Goal: Transaction & Acquisition: Purchase product/service

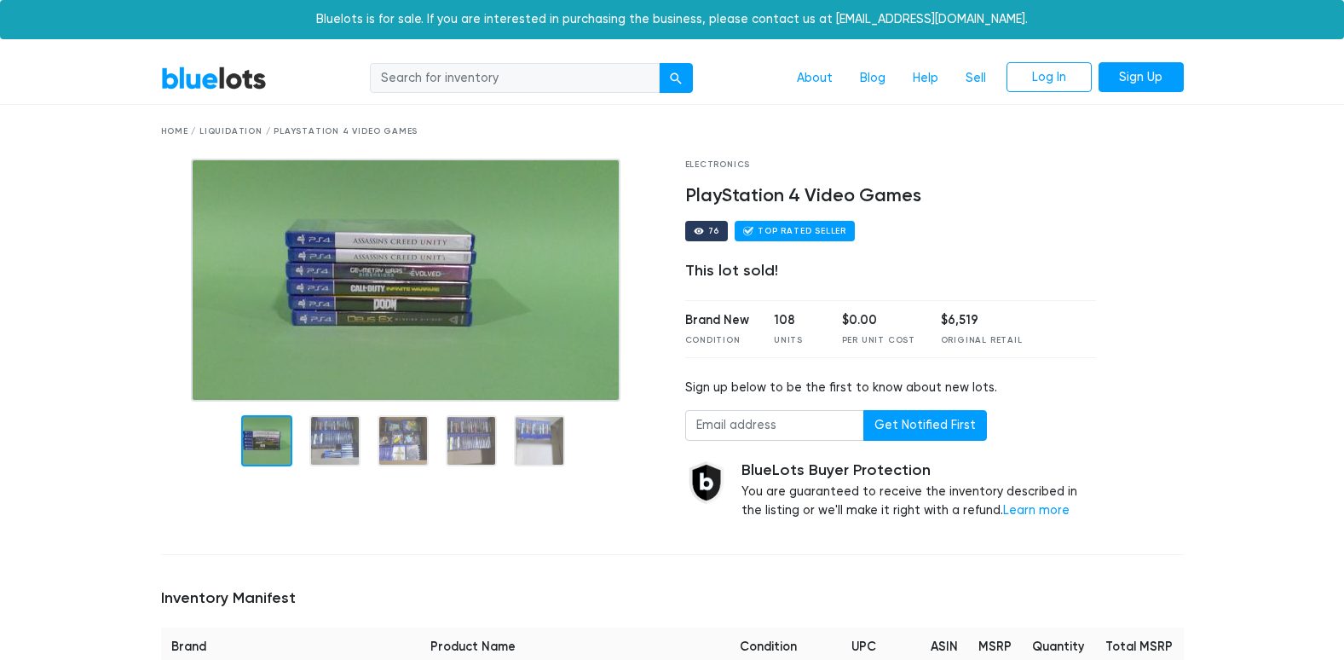
click at [409, 78] on input "search" at bounding box center [515, 78] width 290 height 31
click at [233, 83] on link "BlueLots" at bounding box center [214, 78] width 106 height 25
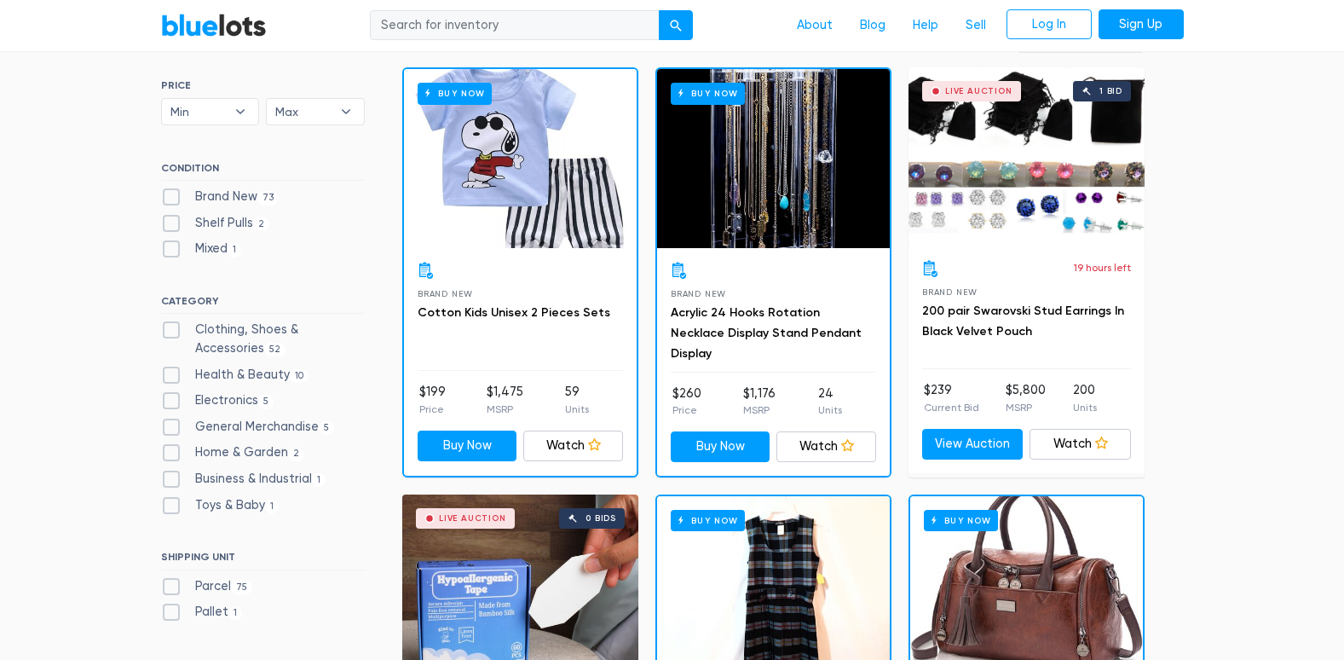
scroll to position [682, 0]
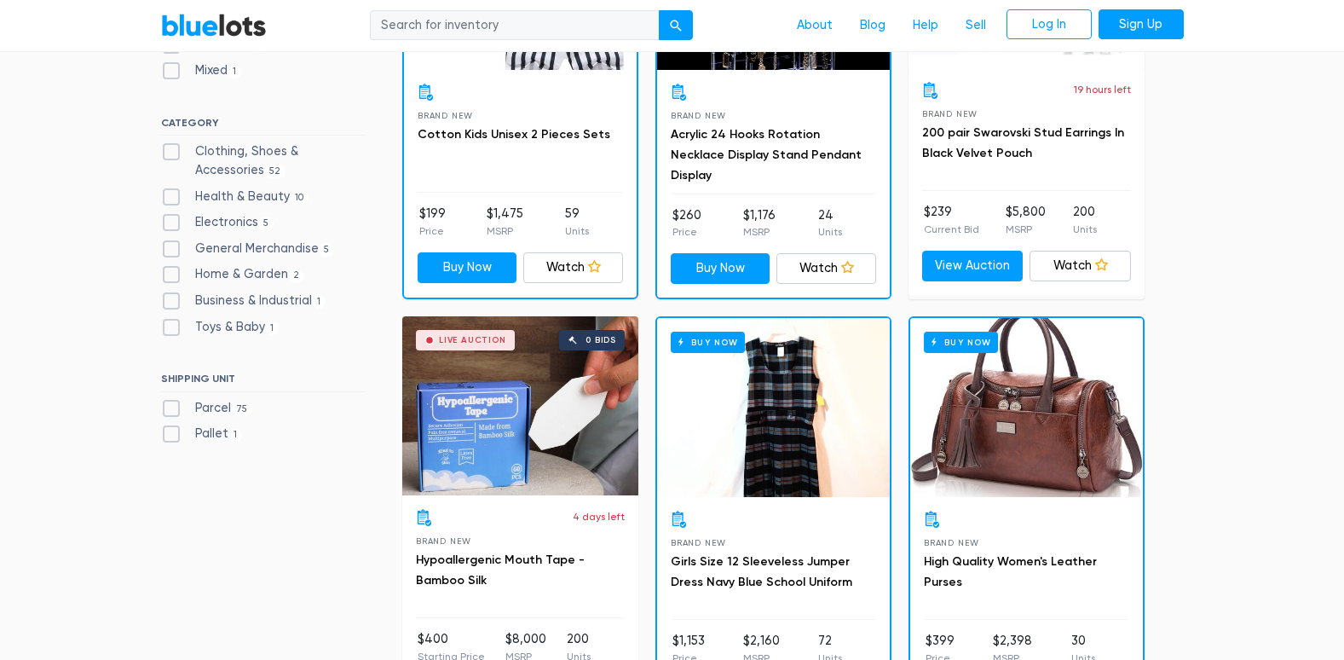
click at [167, 435] on label "Pallet 1" at bounding box center [202, 433] width 82 height 19
click at [167, 435] on input "Pallet 1" at bounding box center [166, 429] width 11 height 11
checkbox input "true"
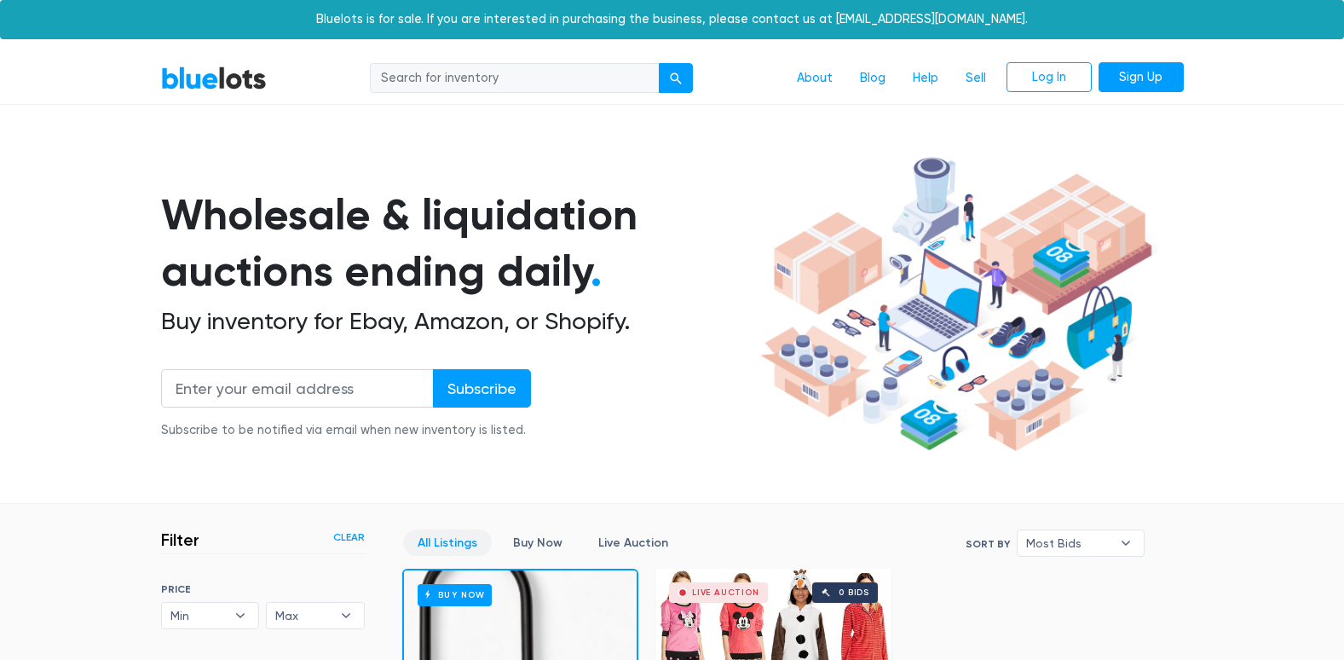
scroll to position [458, 0]
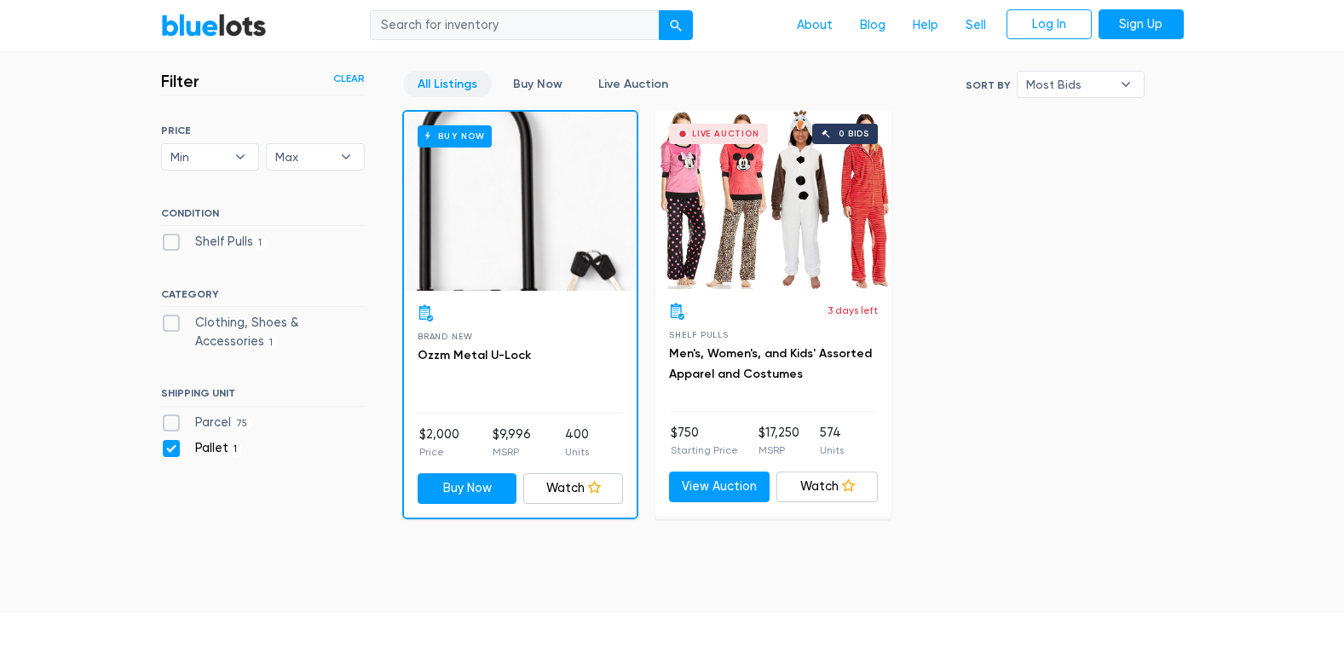
click at [170, 447] on label "Pallet 1" at bounding box center [202, 448] width 82 height 19
click at [170, 447] on input "Pallet 1" at bounding box center [166, 444] width 11 height 11
checkbox input "false"
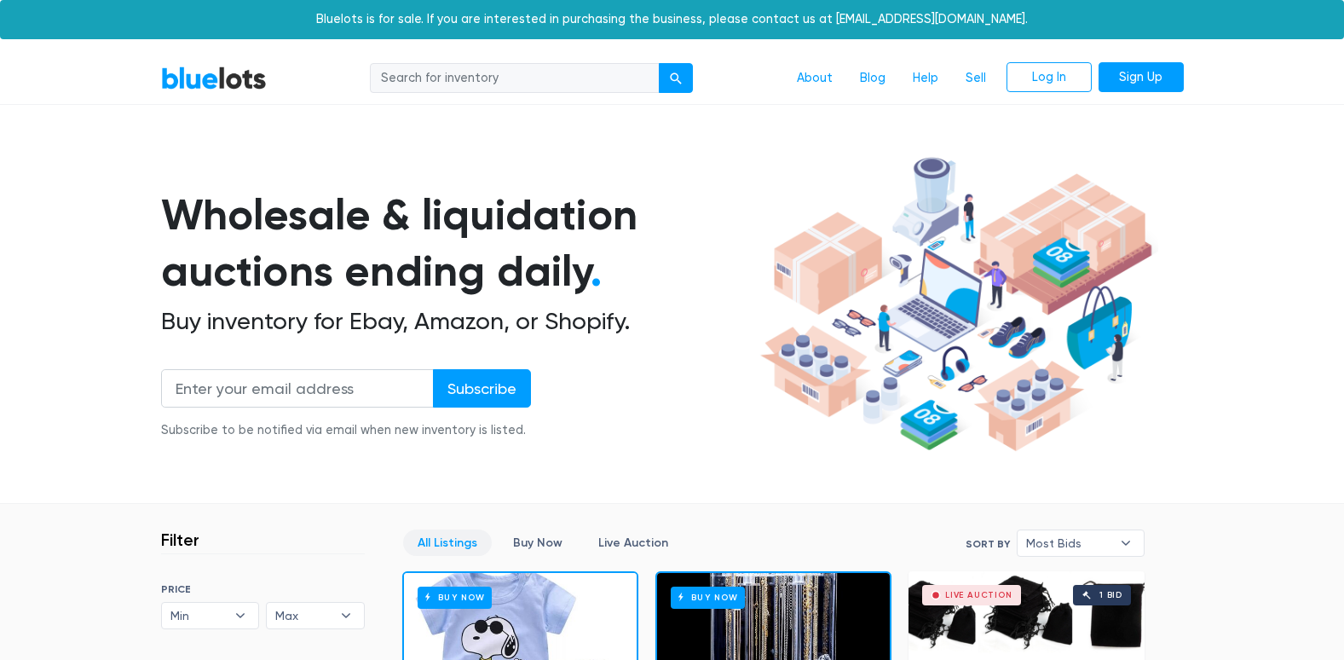
scroll to position [458, 0]
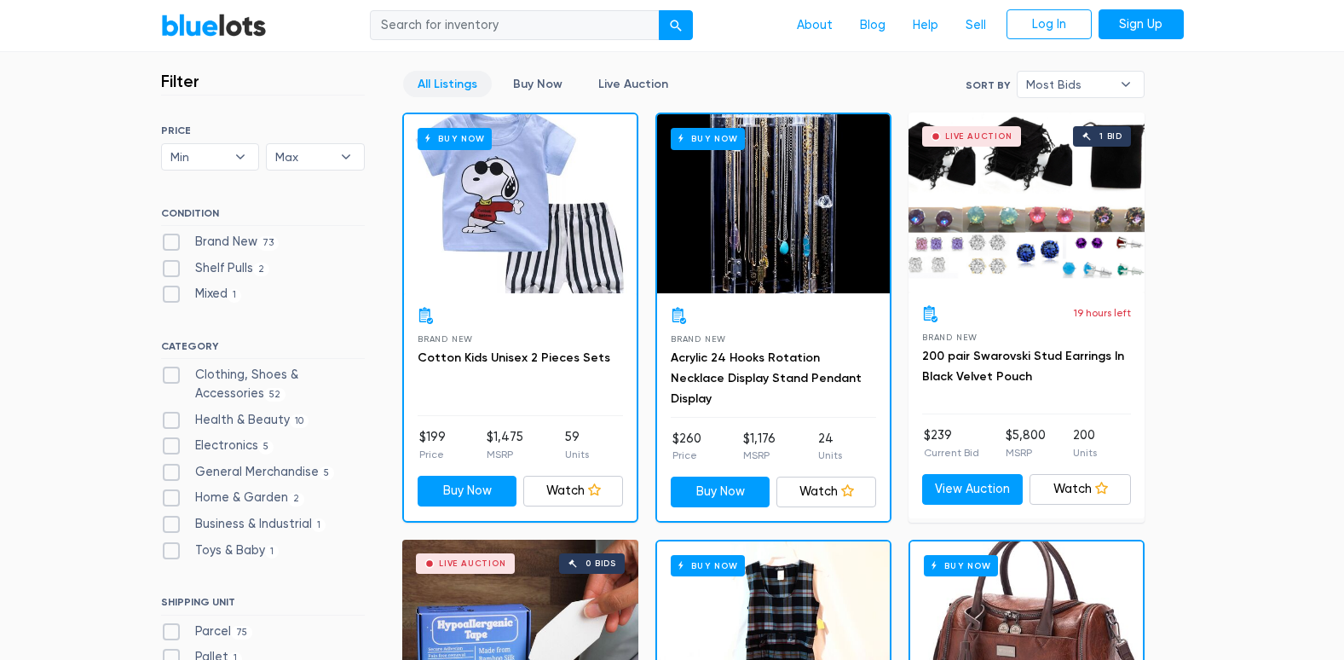
click at [166, 446] on label "Electronics 5" at bounding box center [217, 445] width 113 height 19
click at [166, 446] on input "Electronics 5" at bounding box center [166, 441] width 11 height 11
checkbox input "true"
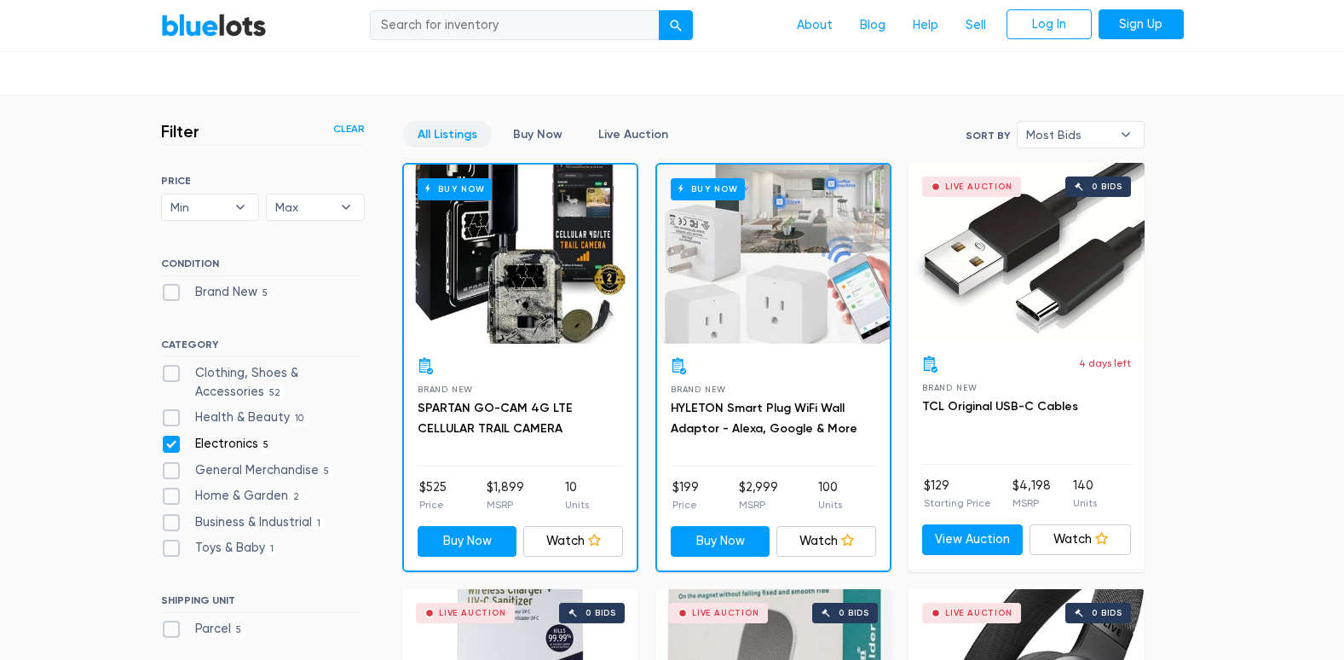
scroll to position [426, 0]
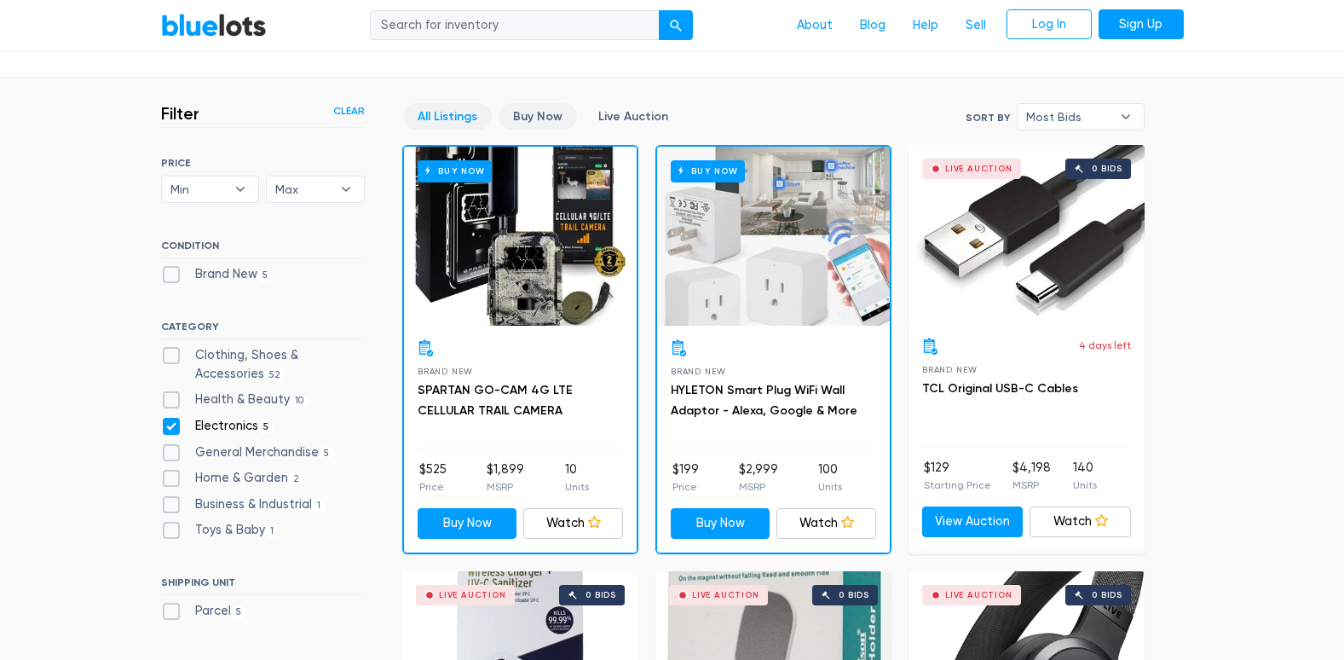
click at [533, 117] on link "Buy Now" at bounding box center [538, 116] width 78 height 26
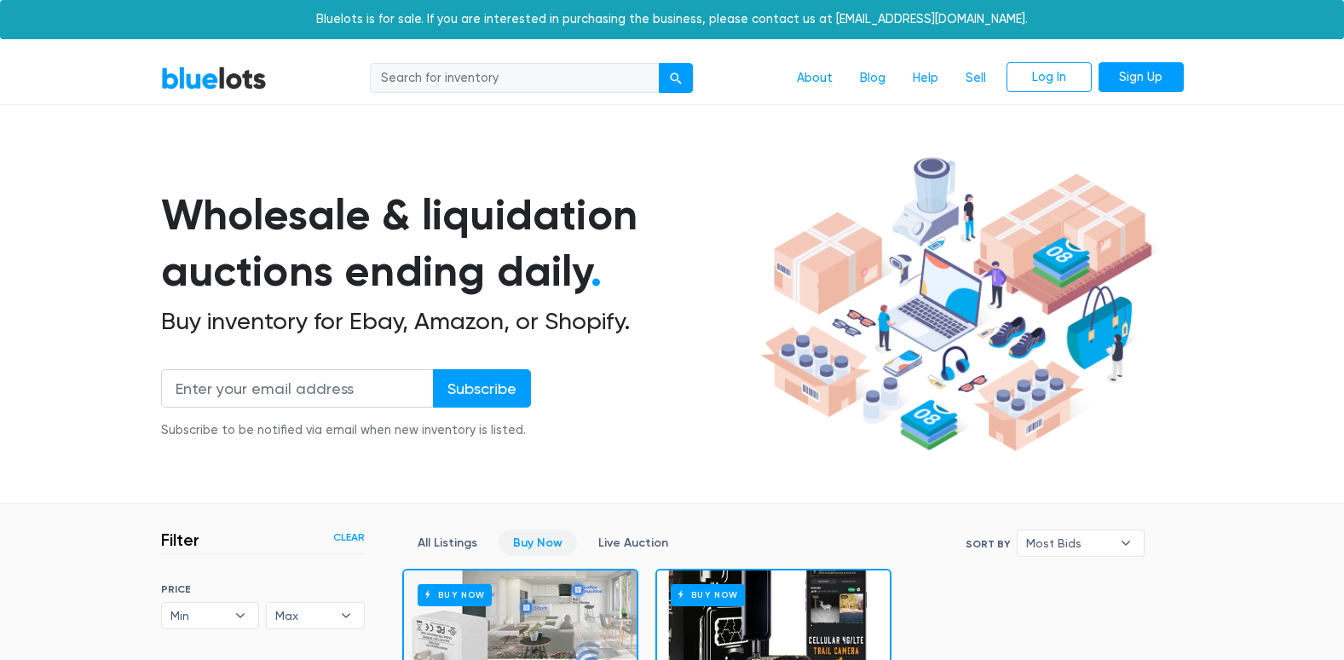
scroll to position [458, 0]
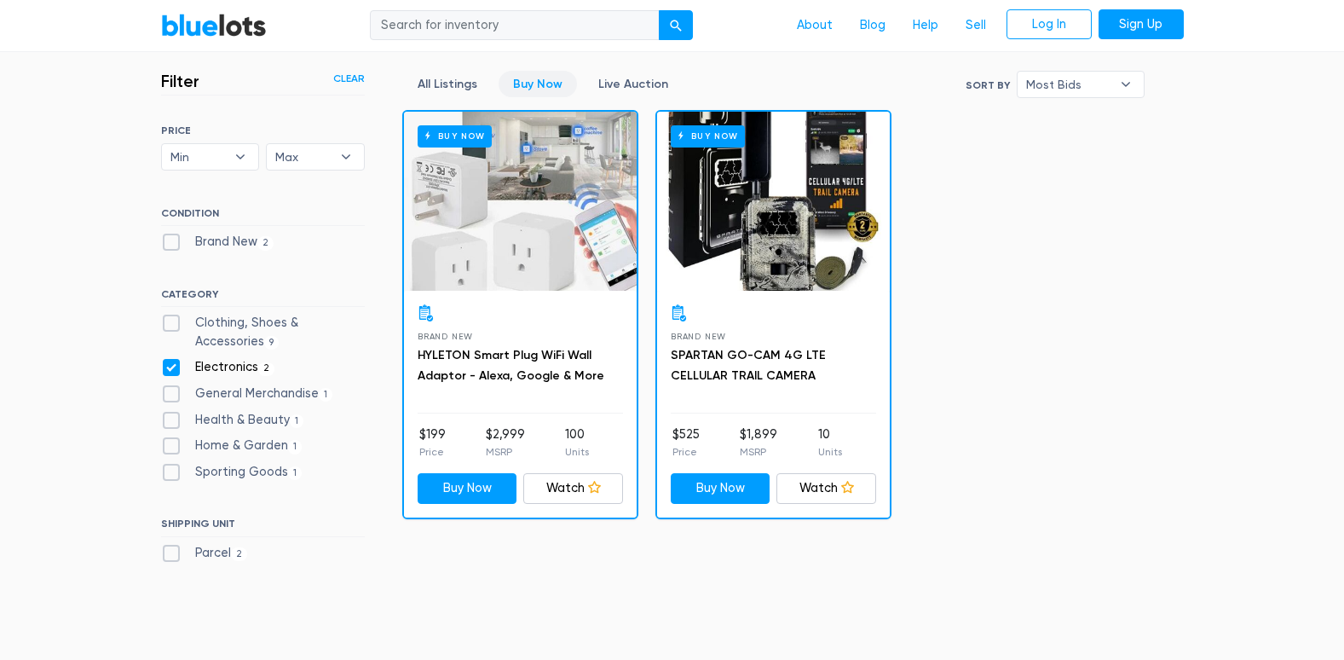
click at [163, 365] on label "Electronics 2" at bounding box center [218, 367] width 114 height 19
click at [163, 365] on input "Electronics 2" at bounding box center [166, 363] width 11 height 11
checkbox input "false"
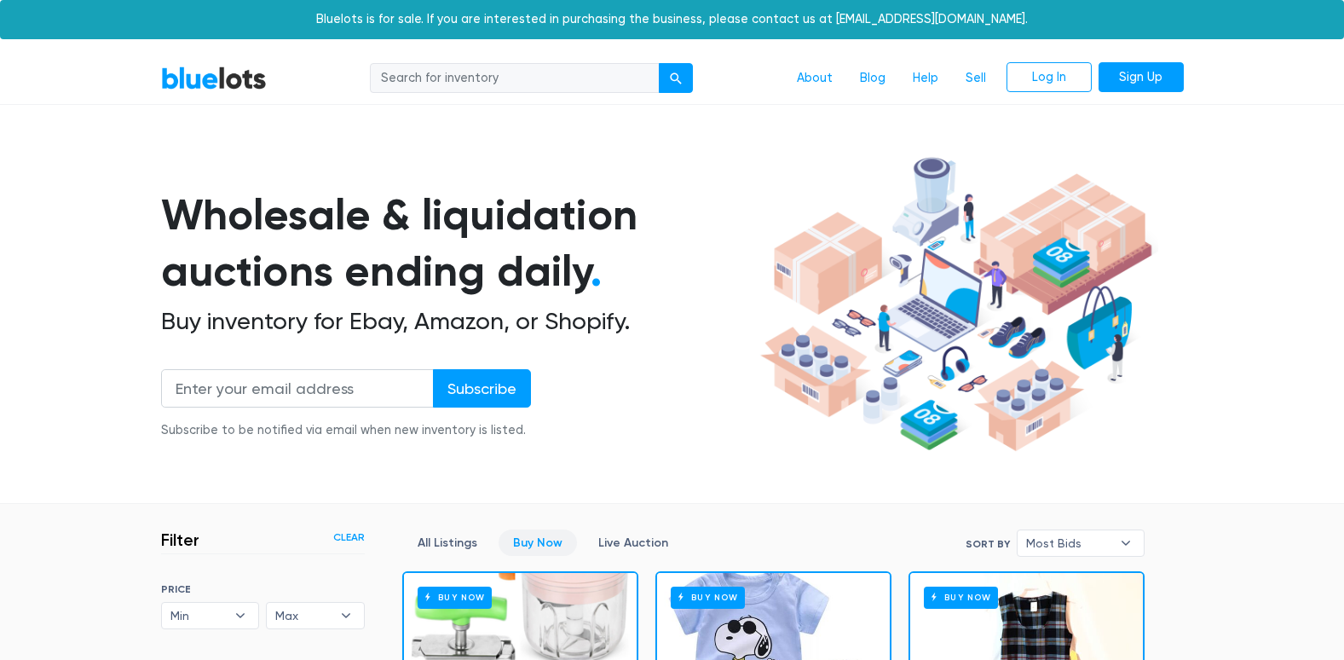
scroll to position [458, 0]
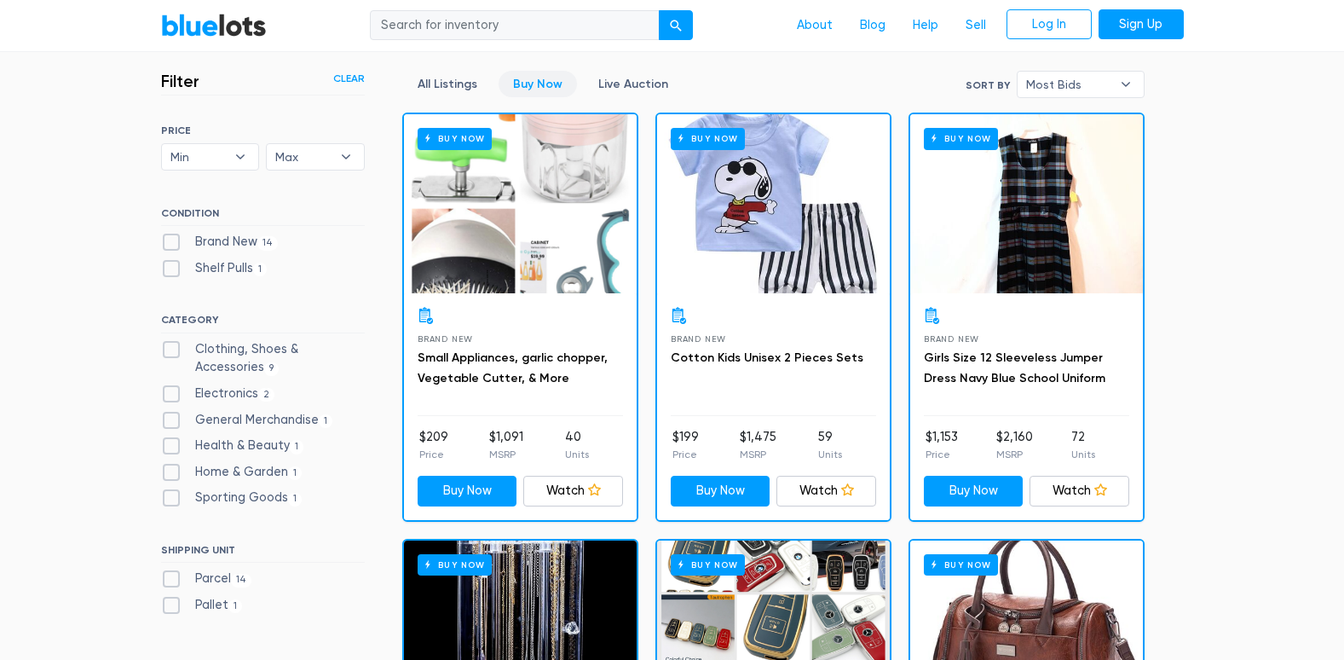
click at [162, 242] on label "Brand New 14" at bounding box center [220, 242] width 118 height 19
click at [162, 242] on New"] "Brand New 14" at bounding box center [166, 238] width 11 height 11
checkbox New"] "true"
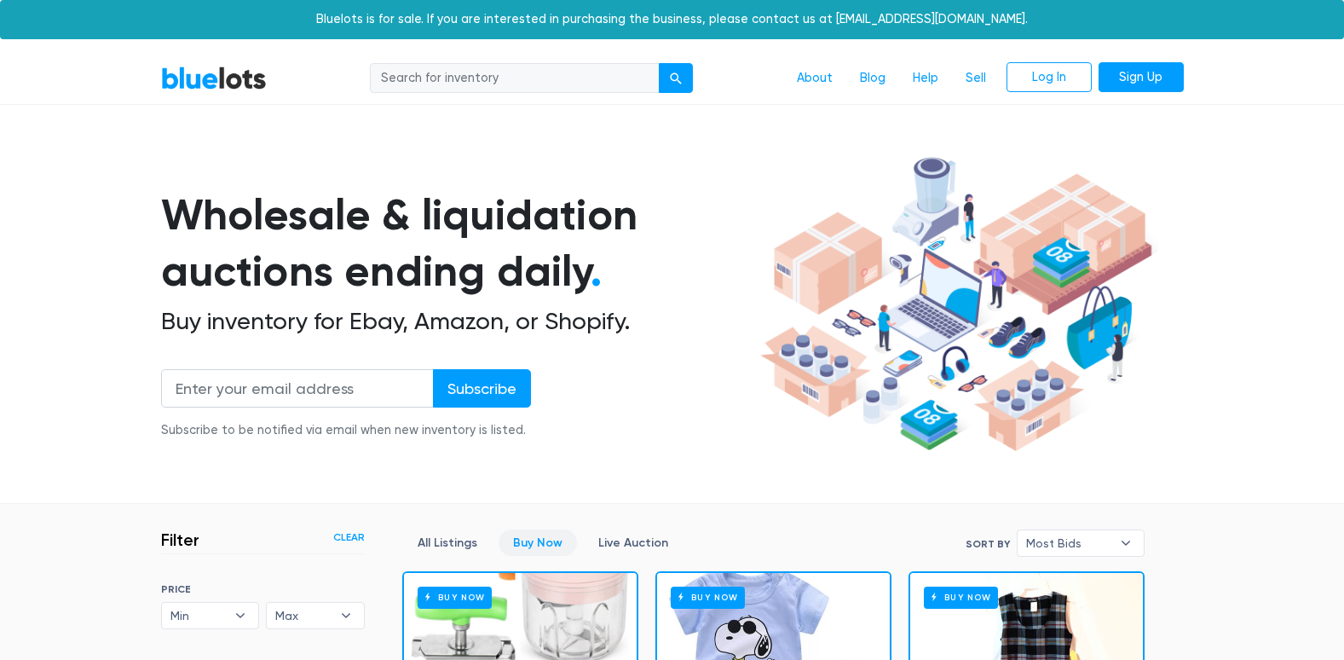
scroll to position [458, 0]
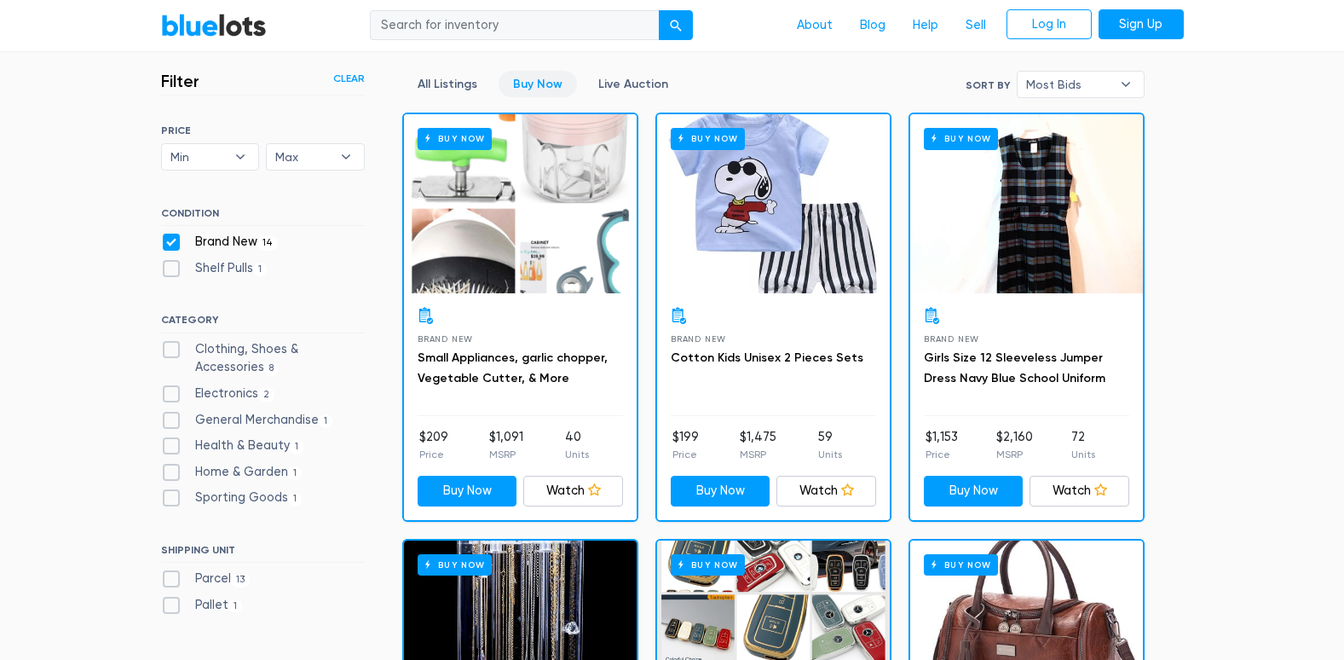
click at [162, 242] on label "Brand New 14" at bounding box center [220, 242] width 118 height 19
click at [162, 242] on New"] "Brand New 14" at bounding box center [166, 238] width 11 height 11
checkbox New"] "false"
